Goal: Transaction & Acquisition: Purchase product/service

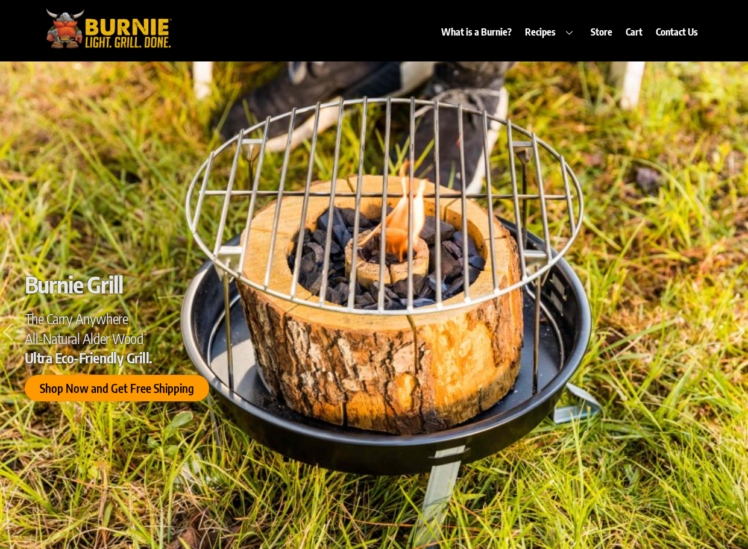
click at [88, 389] on span "Shop Now and Get Free Shipping" at bounding box center [116, 389] width 154 height 13
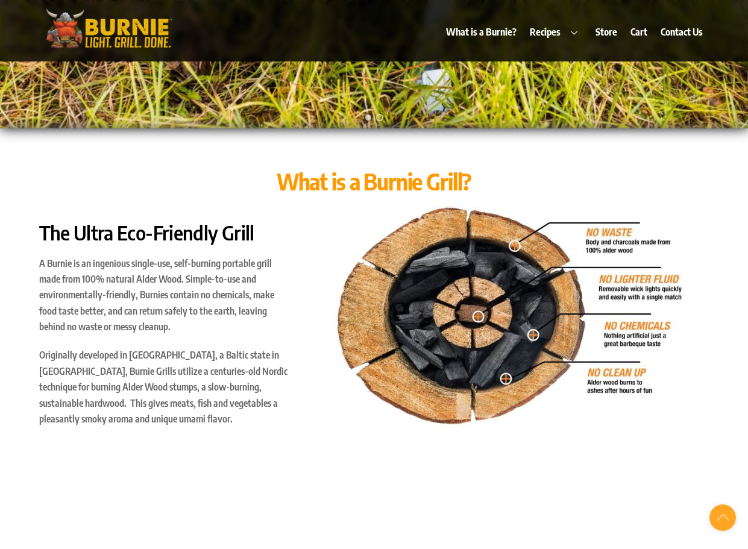
scroll to position [542, 0]
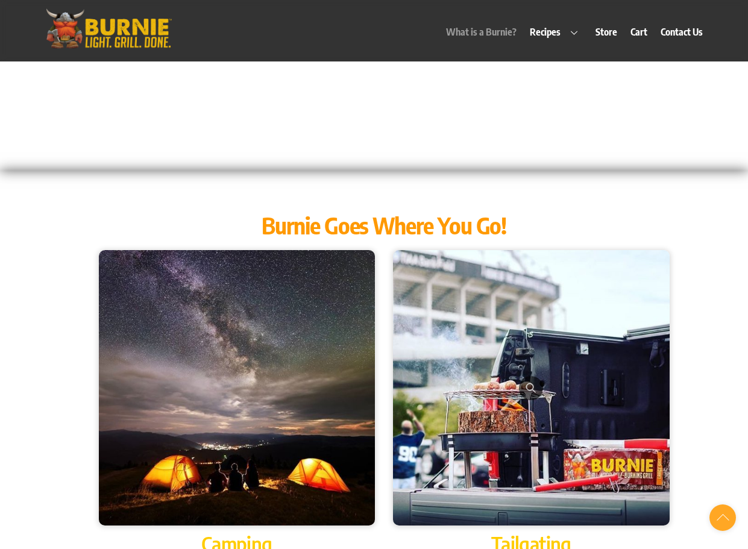
scroll to position [1205, 0]
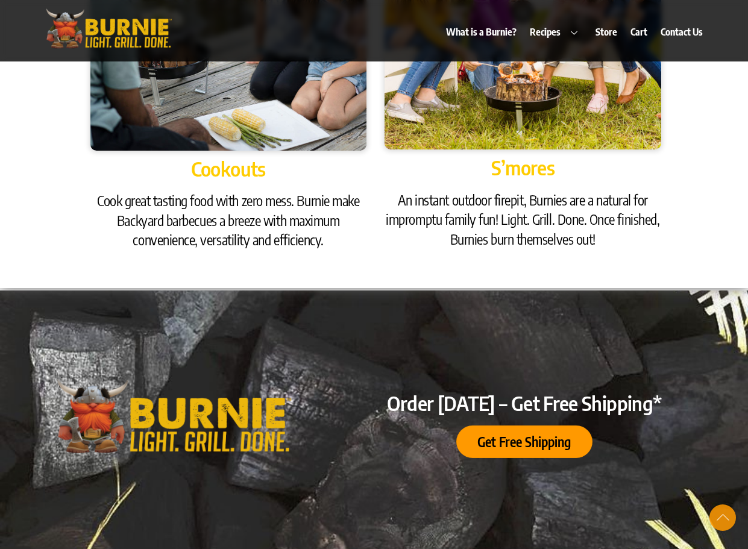
scroll to position [1988, 0]
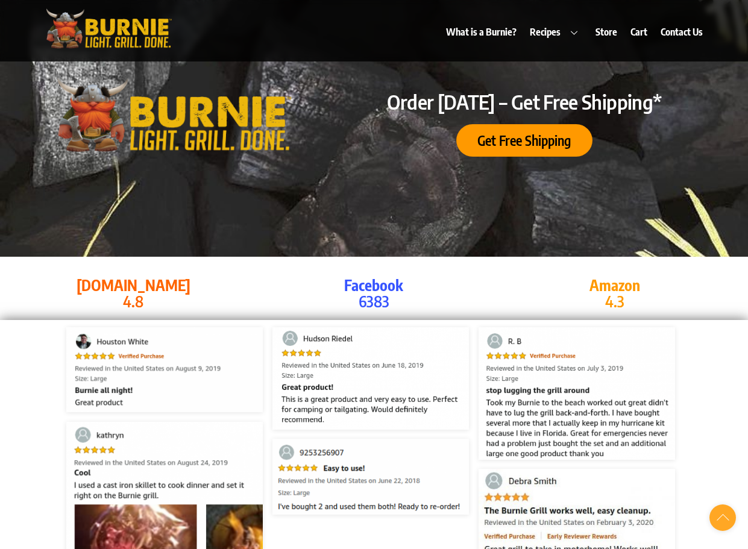
scroll to position [2349, 0]
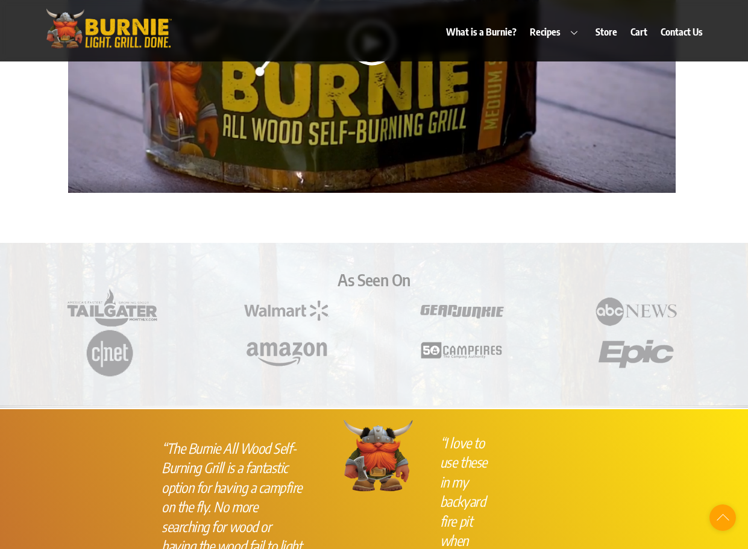
scroll to position [3072, 0]
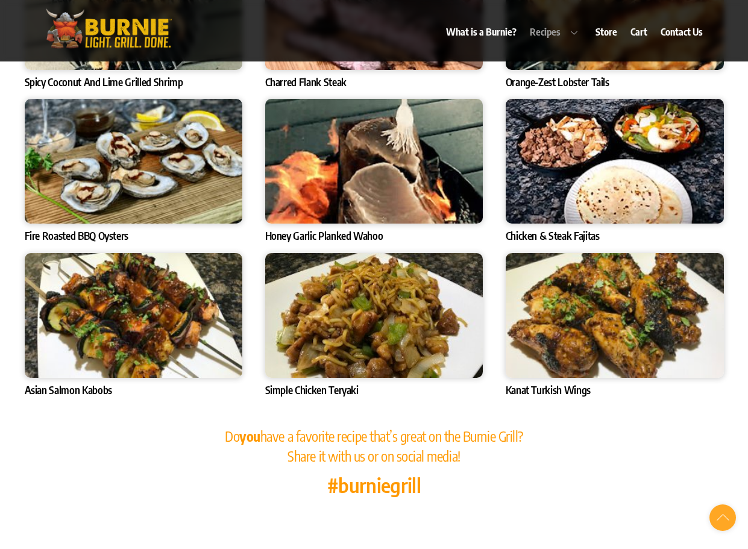
scroll to position [4096, 0]
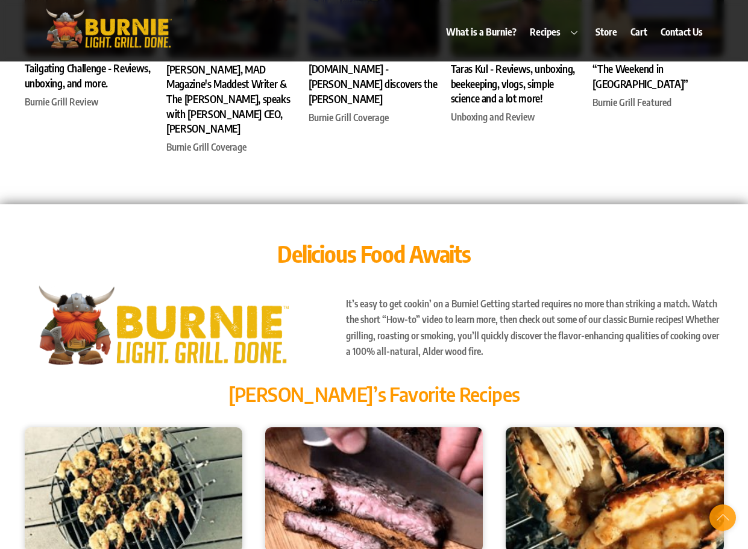
scroll to position [3554, 0]
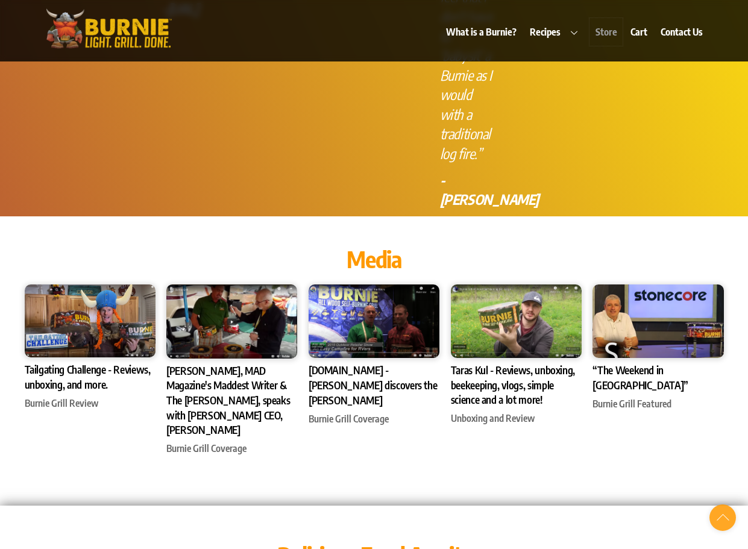
click at [604, 32] on link "Store" at bounding box center [605, 32] width 33 height 28
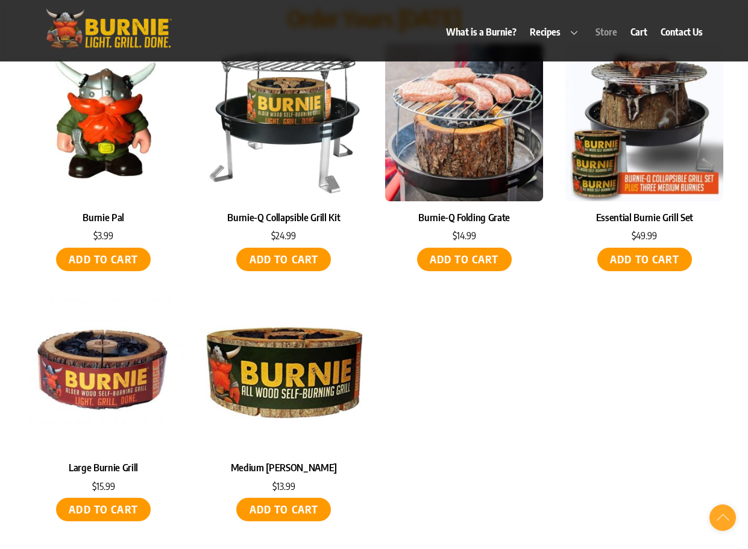
scroll to position [5415, 0]
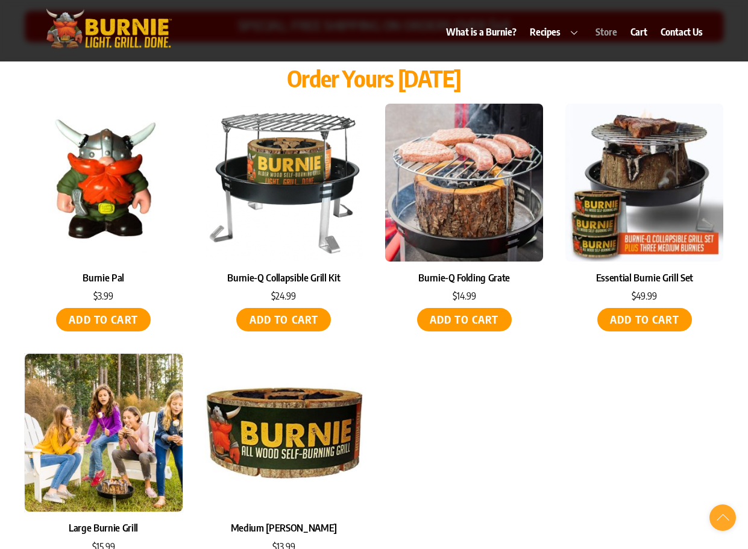
click at [97, 409] on img at bounding box center [104, 433] width 158 height 158
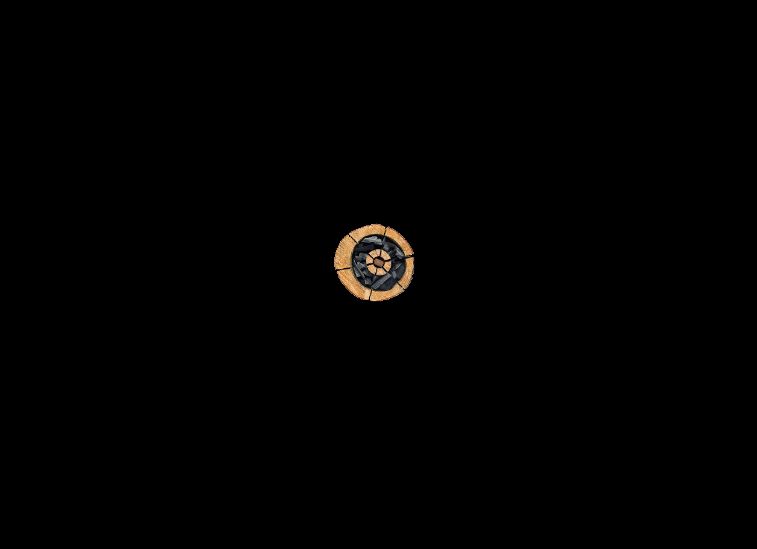
scroll to position [5312, 0]
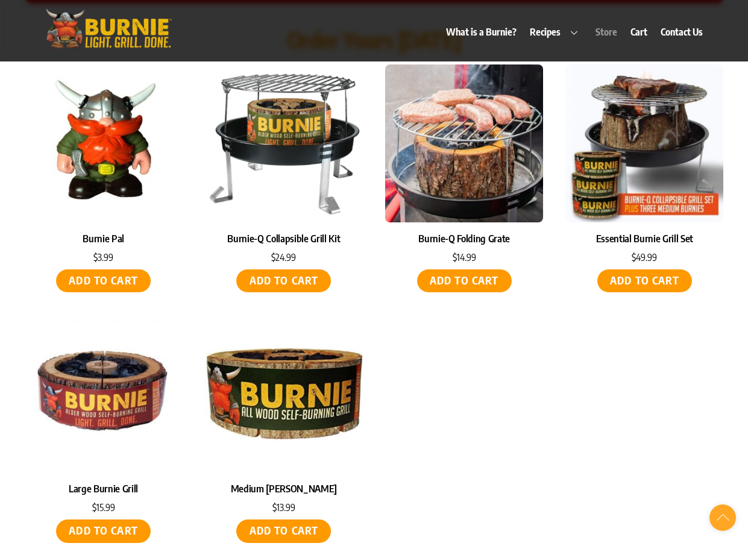
scroll to position [5492, 0]
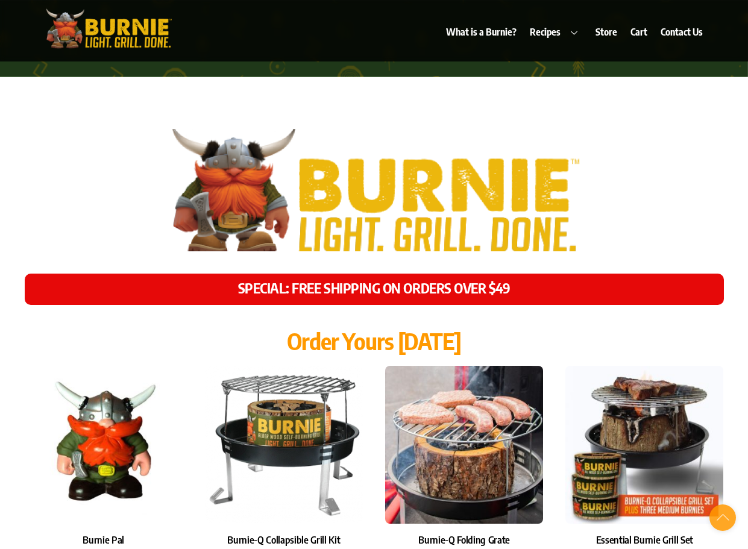
scroll to position [4709, 0]
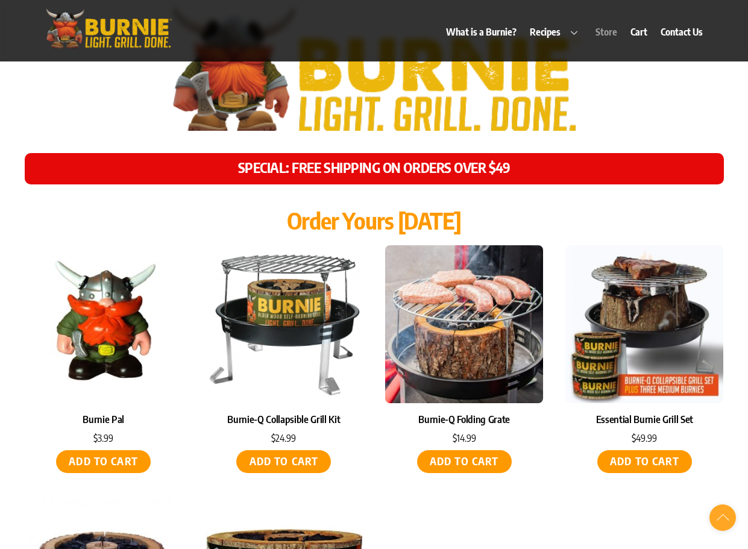
scroll to position [5312, 0]
